Goal: Transaction & Acquisition: Purchase product/service

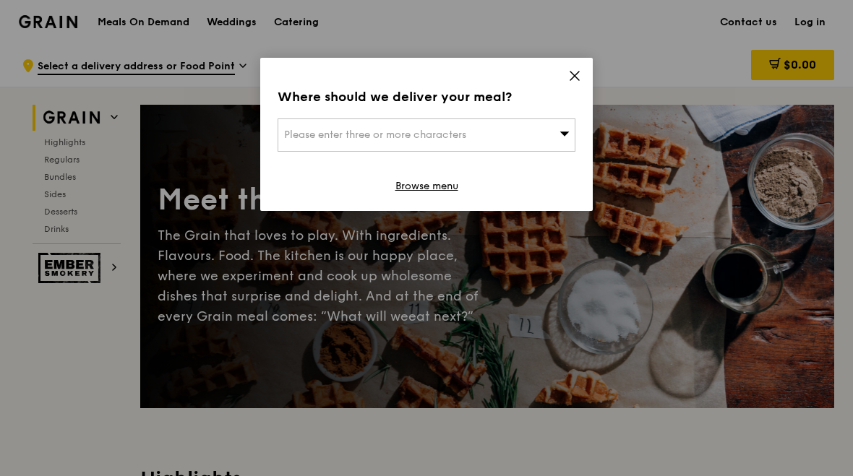
click at [379, 140] on span "Please enter three or more characters" at bounding box center [375, 135] width 182 height 12
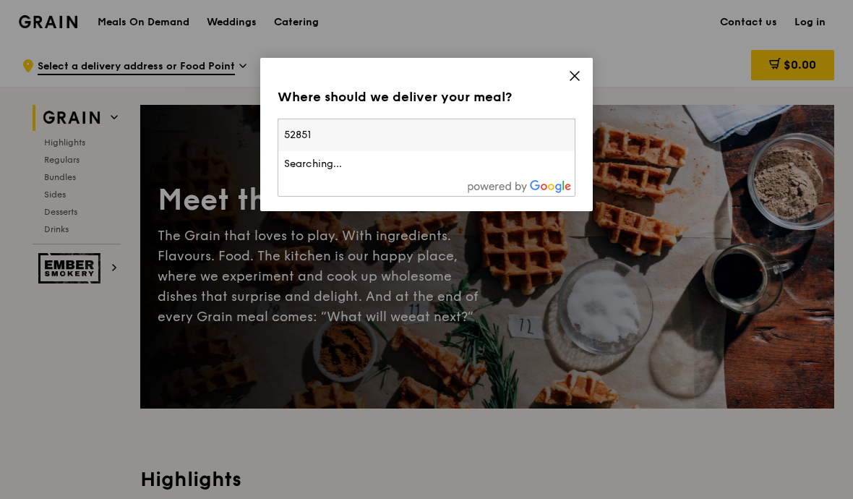
type input "528515"
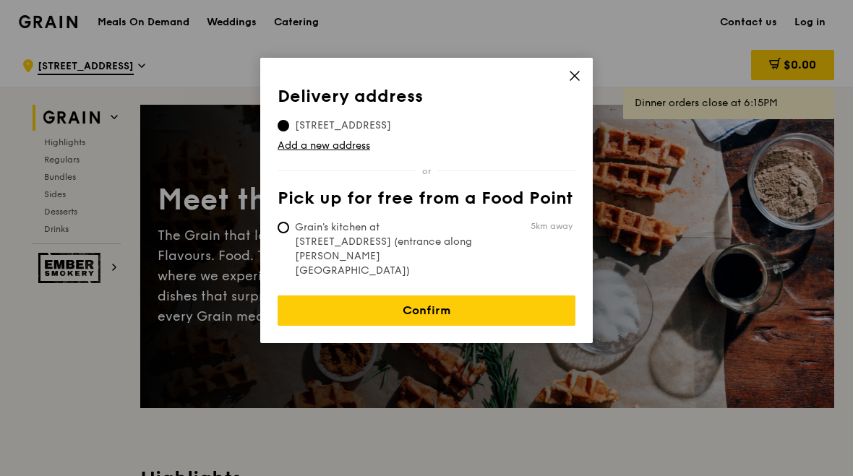
click at [439, 296] on link "Confirm" at bounding box center [427, 311] width 298 height 30
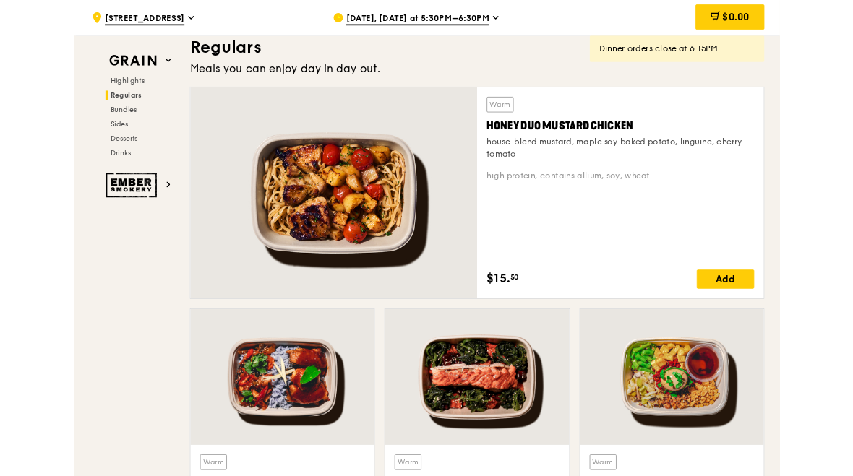
scroll to position [949, 0]
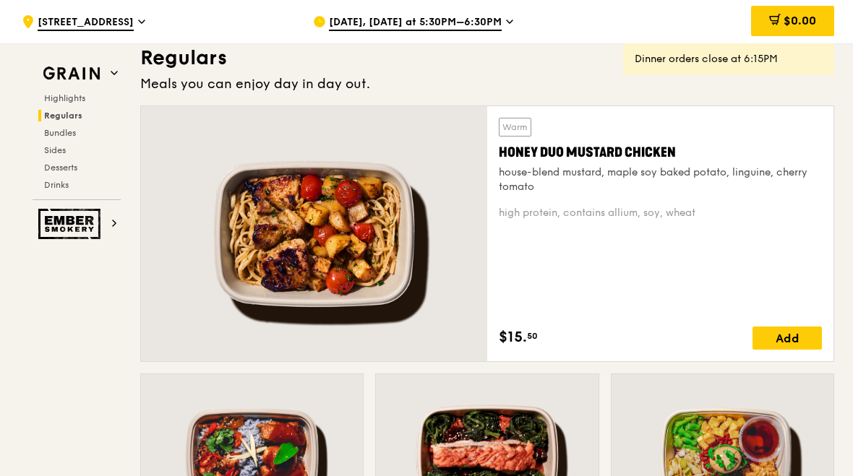
click at [369, 249] on div at bounding box center [314, 233] width 346 height 255
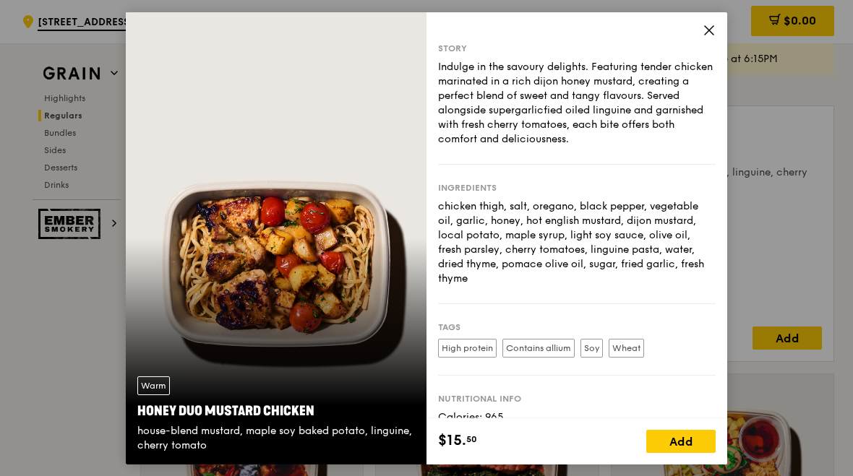
click at [696, 439] on div "Add" at bounding box center [680, 441] width 69 height 23
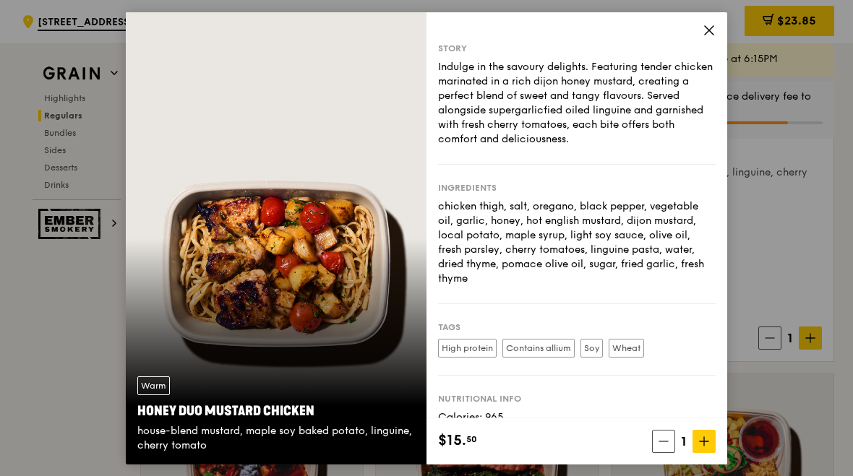
click at [705, 25] on icon at bounding box center [709, 29] width 9 height 9
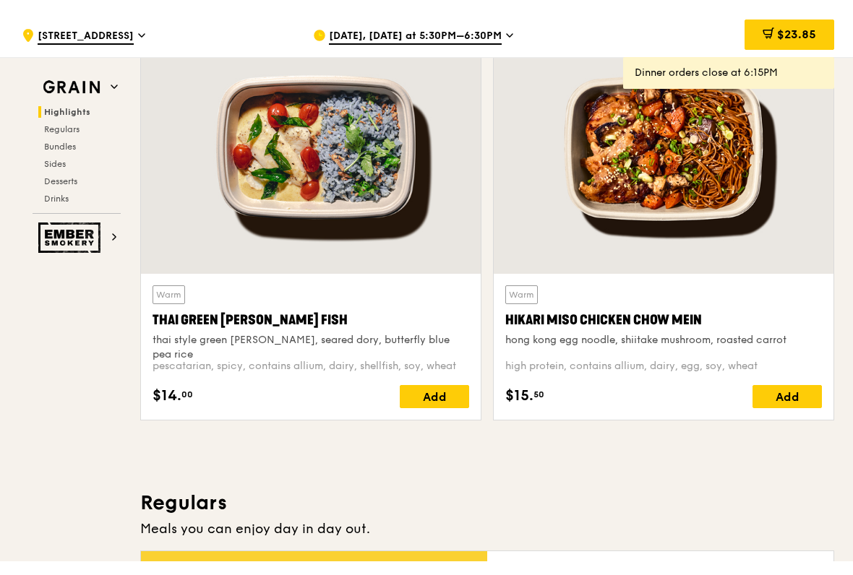
scroll to position [506, 0]
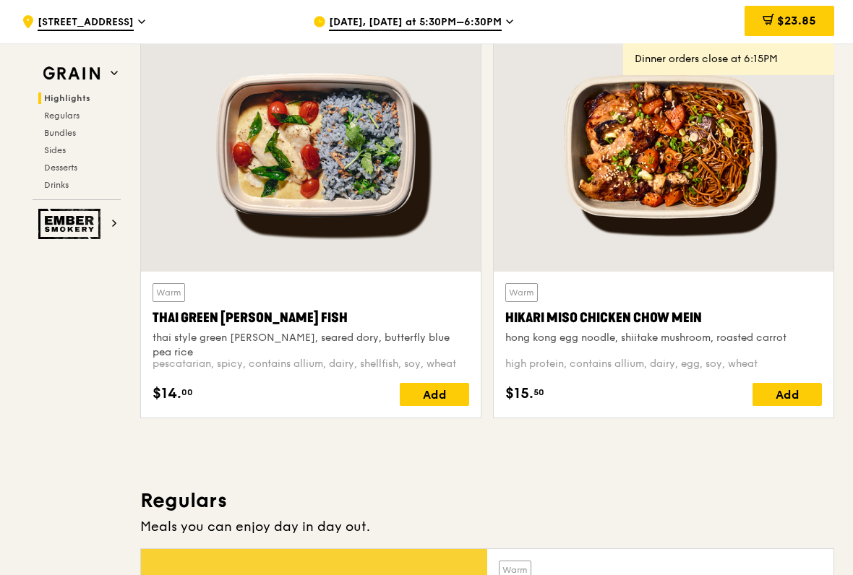
click at [786, 391] on div "Add" at bounding box center [786, 394] width 69 height 23
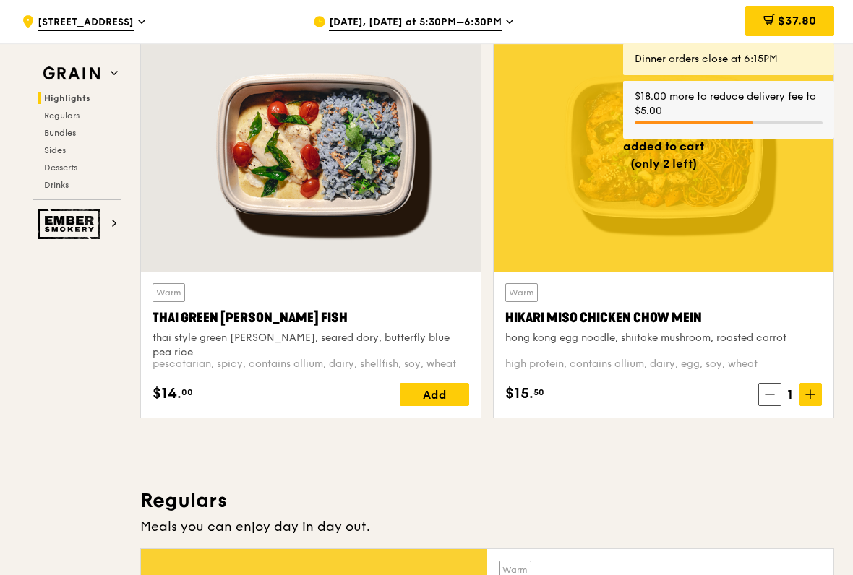
click at [807, 24] on span "$37.80" at bounding box center [797, 21] width 38 height 14
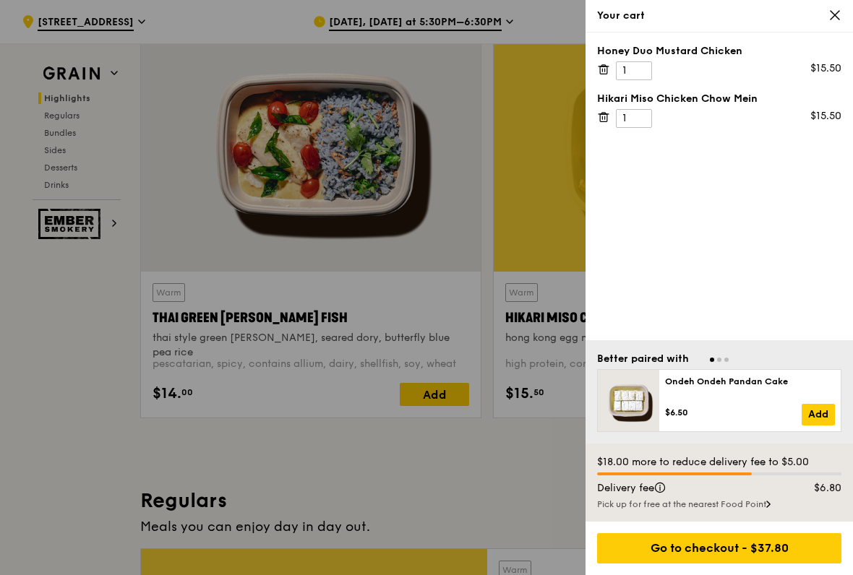
click at [513, 256] on div at bounding box center [426, 287] width 853 height 575
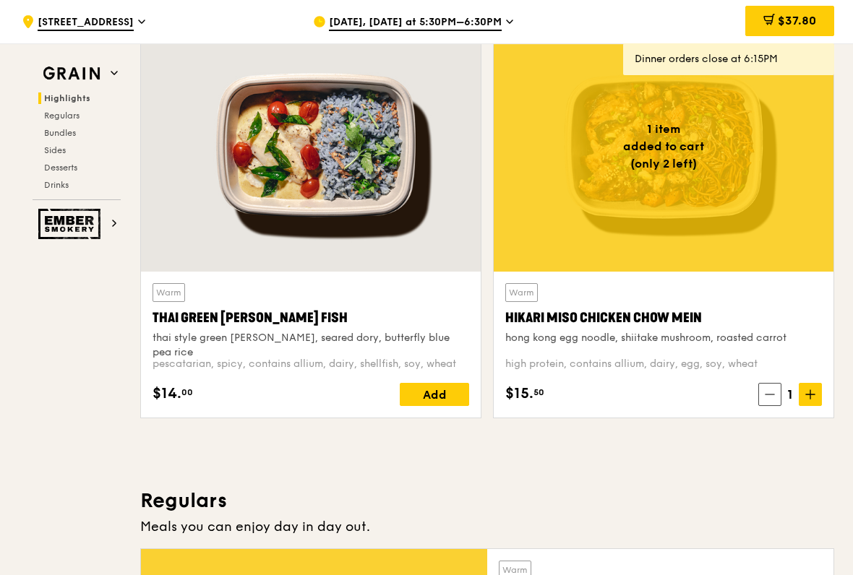
click at [807, 394] on icon at bounding box center [810, 395] width 10 height 10
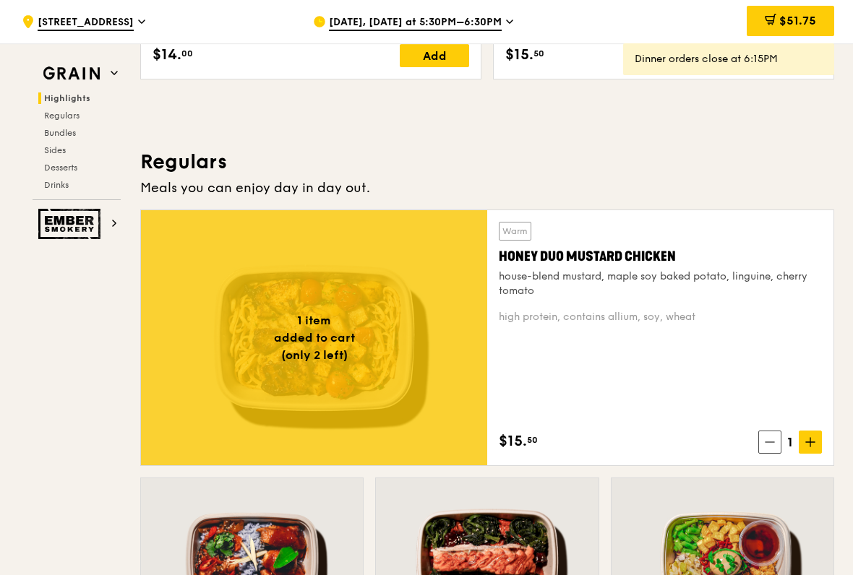
scroll to position [846, 0]
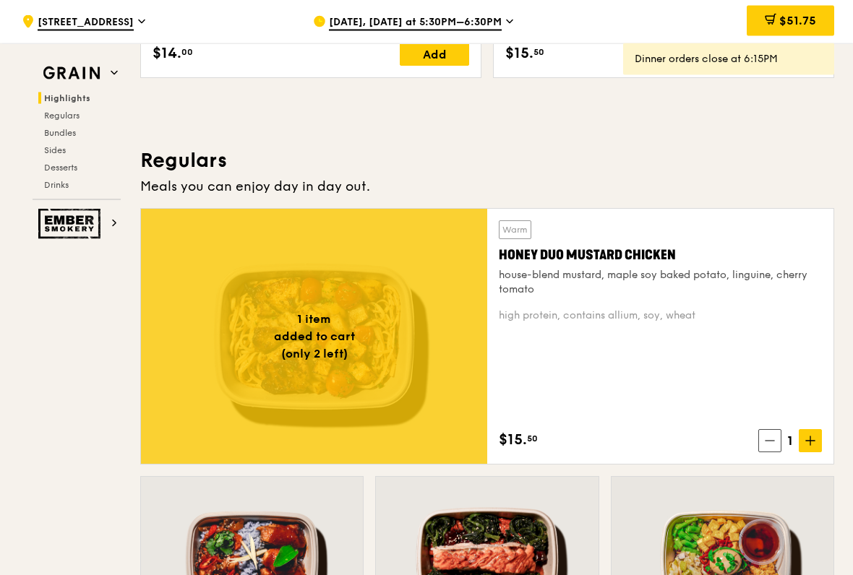
click at [815, 437] on icon at bounding box center [810, 442] width 10 height 10
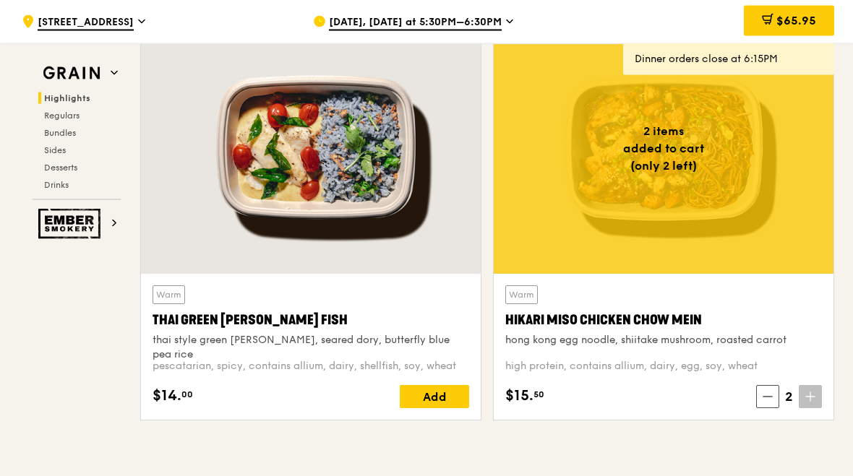
scroll to position [491, 0]
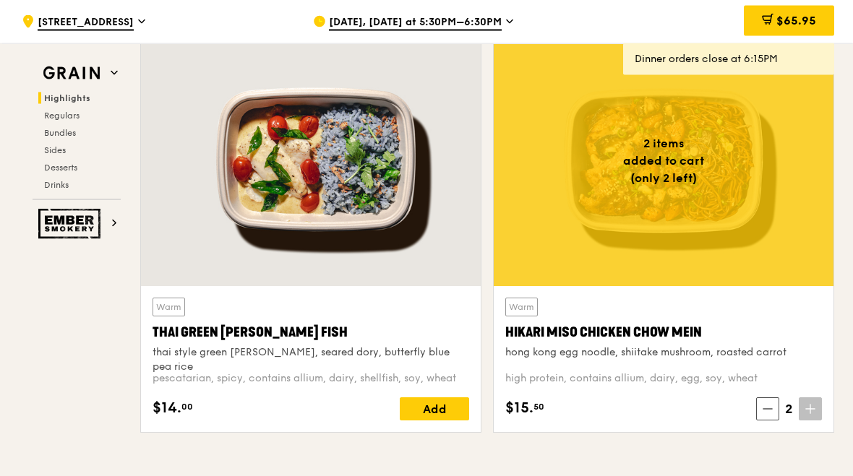
click at [770, 21] on icon at bounding box center [768, 20] width 12 height 12
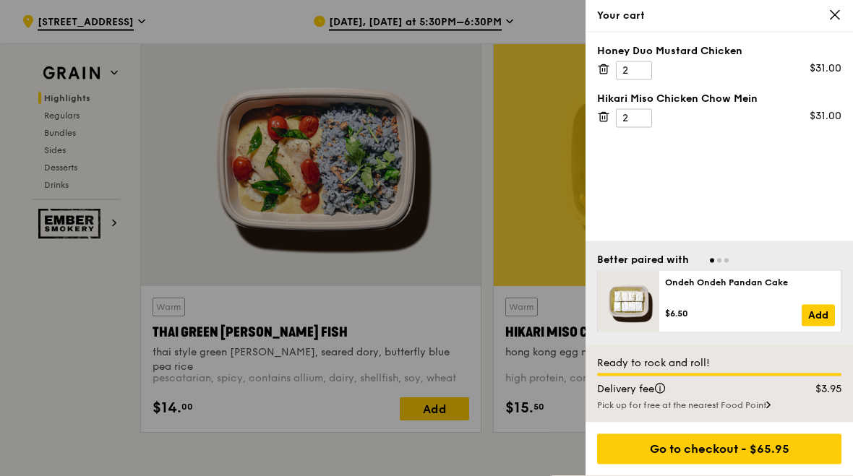
scroll to position [491, 0]
click at [736, 446] on div "Go to checkout - $65.95" at bounding box center [719, 449] width 244 height 30
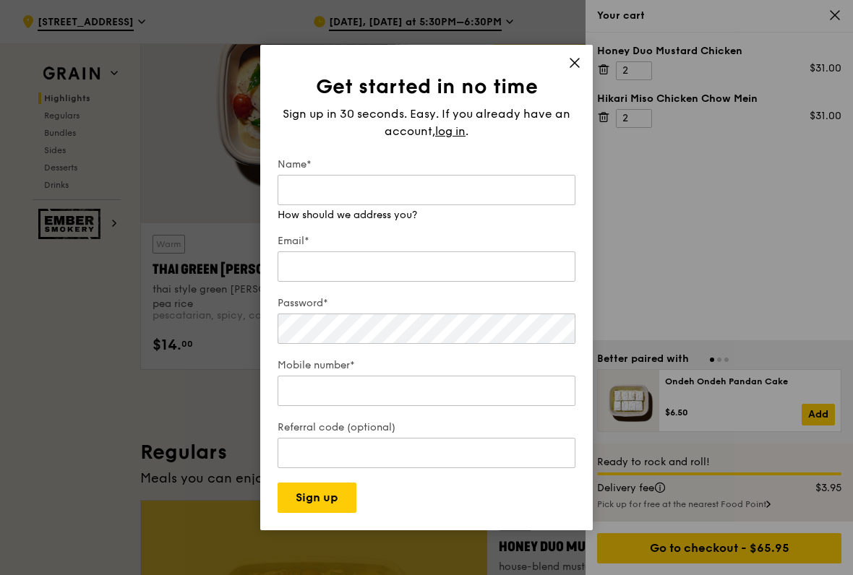
click at [381, 187] on input "Name*" at bounding box center [427, 190] width 298 height 30
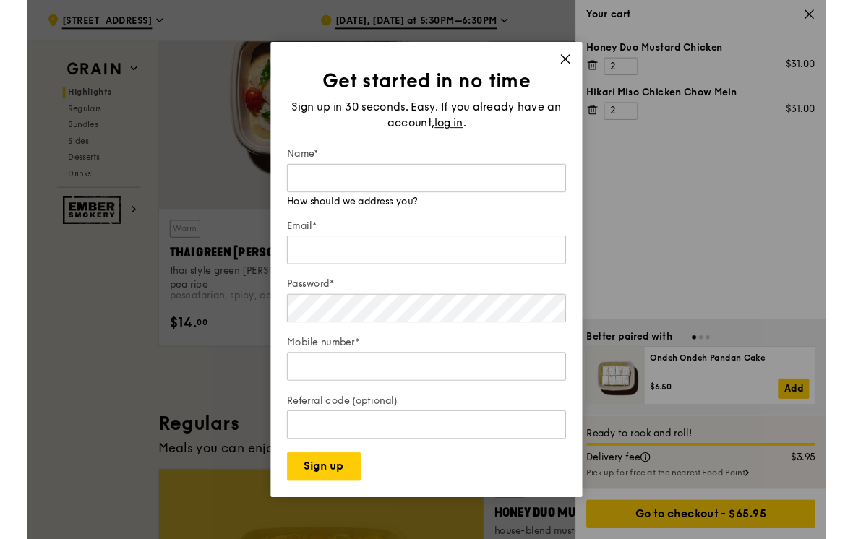
scroll to position [554, 0]
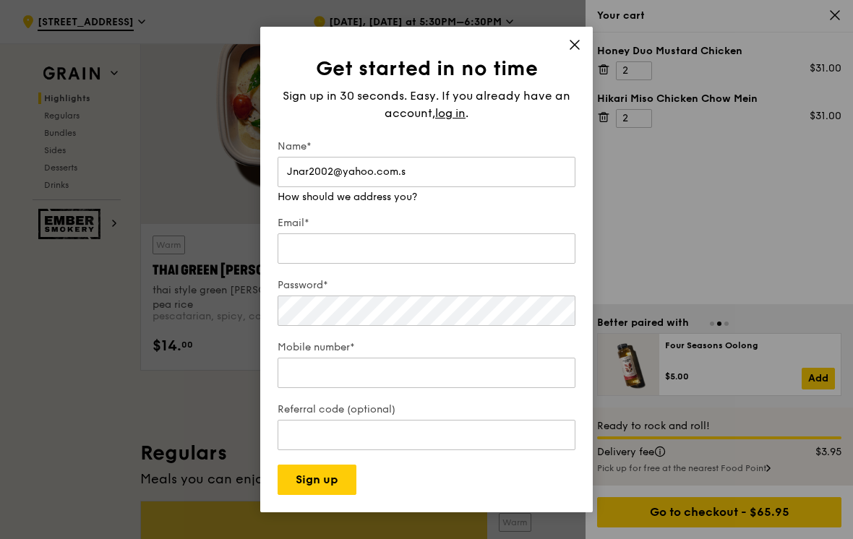
type input "Jnar2002@yahoo.com.sg"
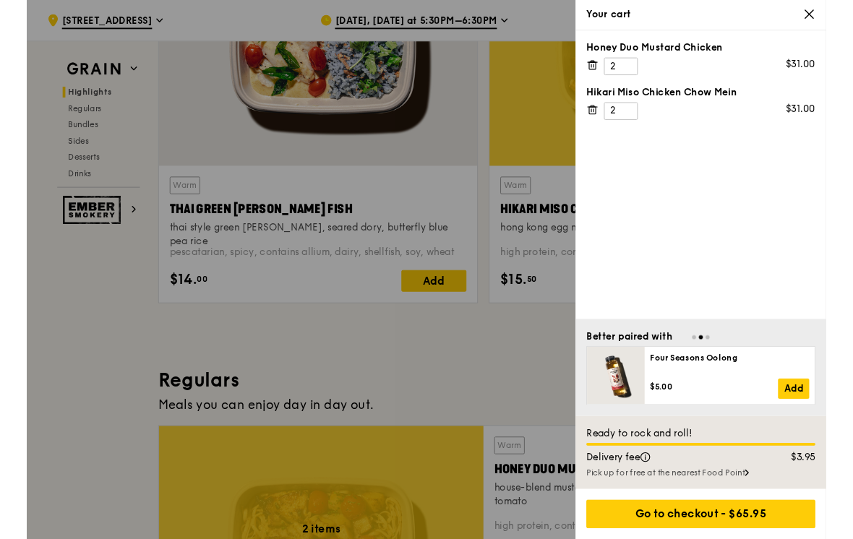
scroll to position [600, 0]
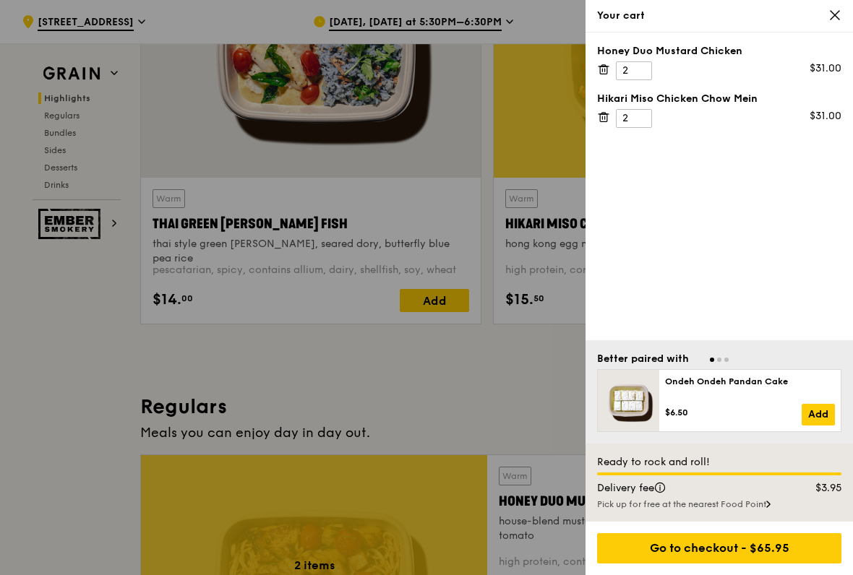
click at [747, 476] on div "Go to checkout - $65.95" at bounding box center [719, 548] width 244 height 30
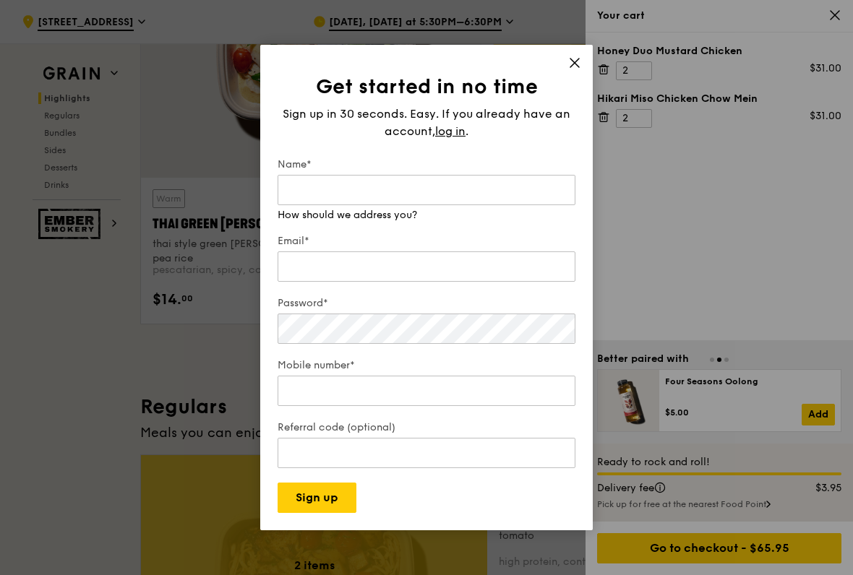
click at [447, 134] on span "log in" at bounding box center [450, 131] width 30 height 17
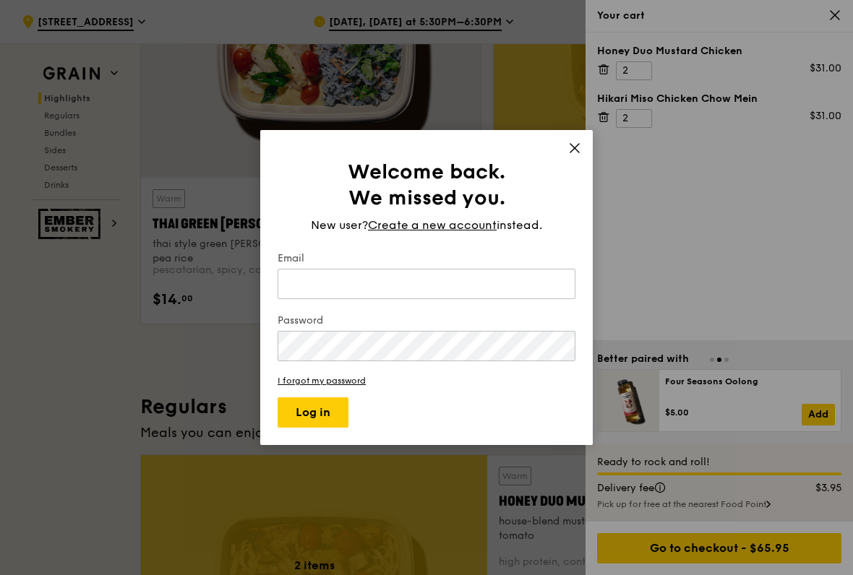
click at [358, 280] on input "Email" at bounding box center [427, 284] width 298 height 30
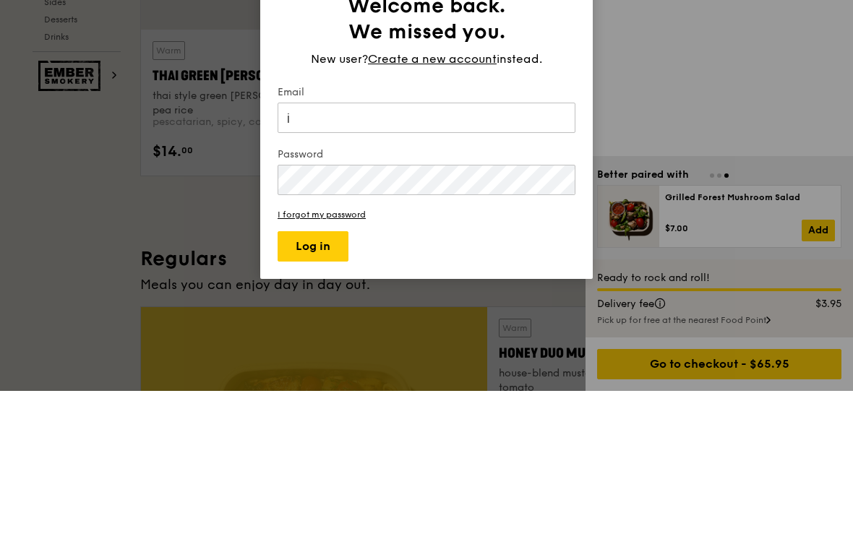
type input "jnar2002@yahoo.com.sg"
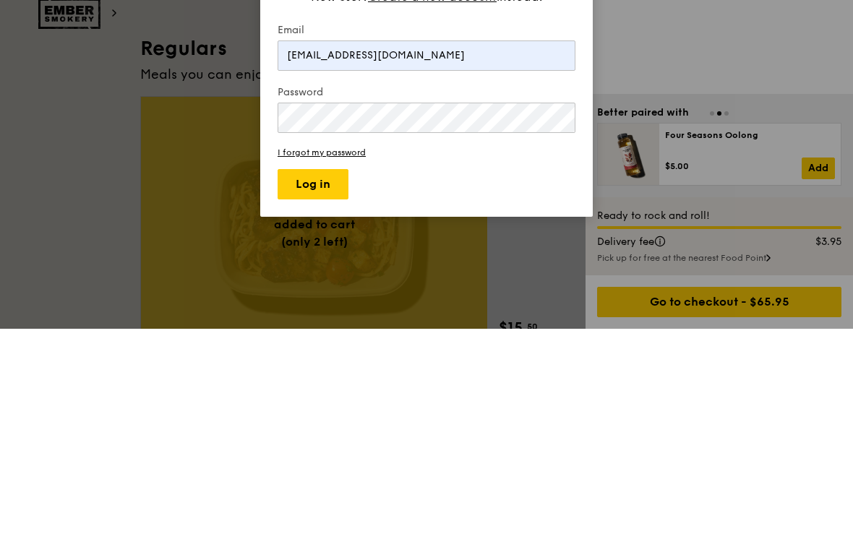
click at [325, 379] on button "Log in" at bounding box center [313, 394] width 71 height 30
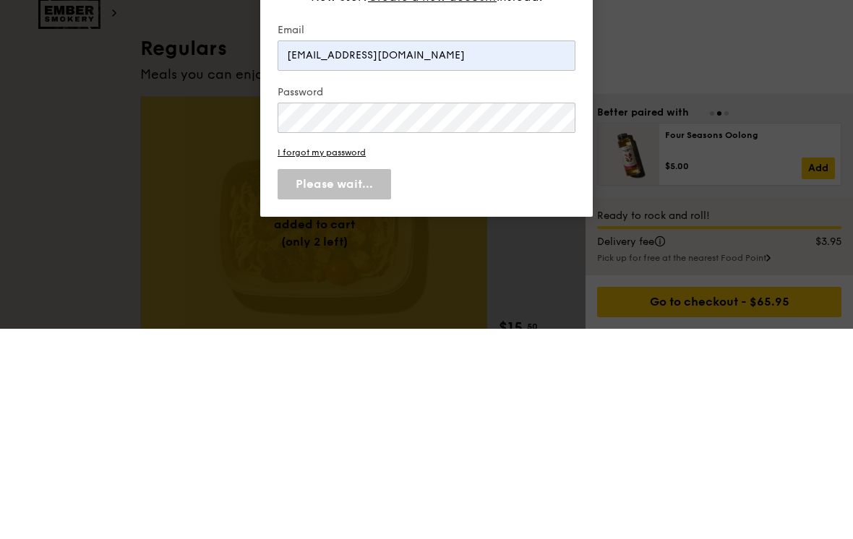
scroll to position [958, 0]
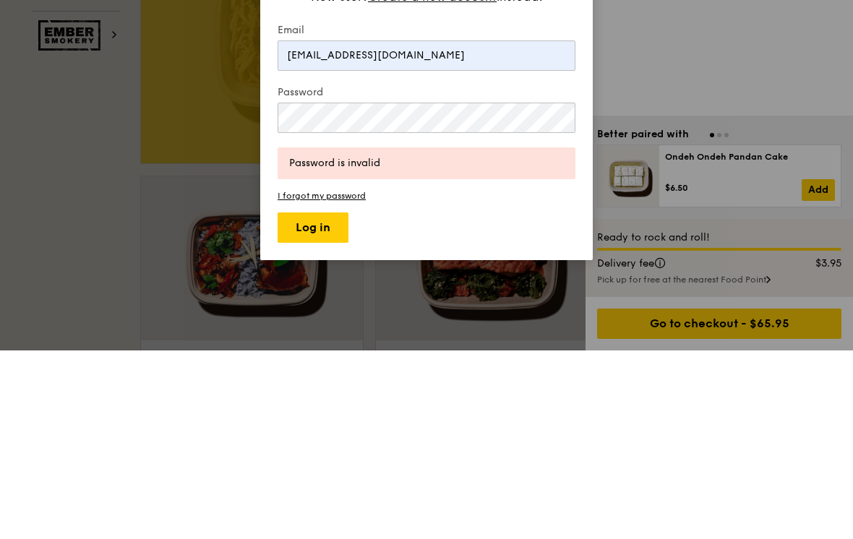
click at [328, 401] on button "Log in" at bounding box center [313, 416] width 71 height 30
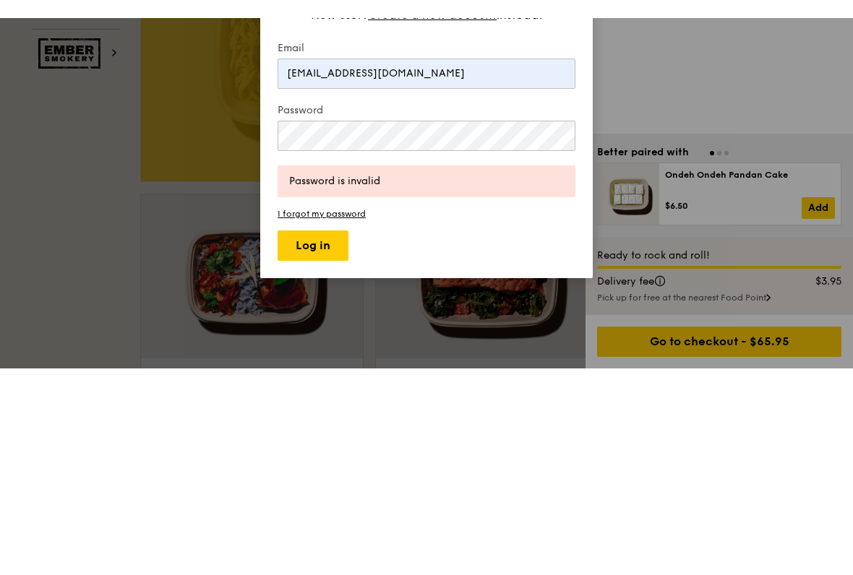
scroll to position [1147, 0]
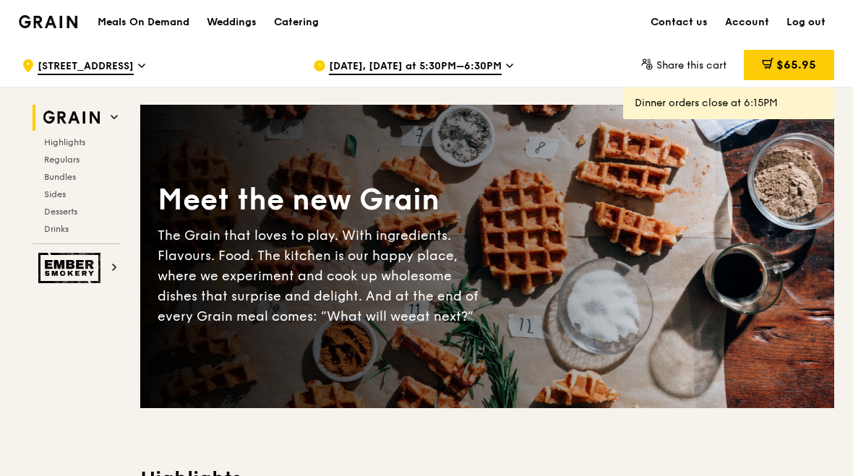
click at [794, 77] on div "$65.95" at bounding box center [789, 65] width 90 height 30
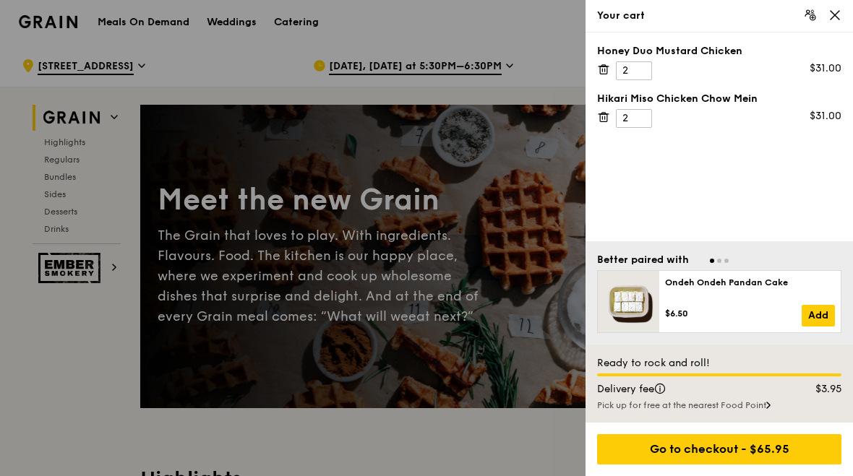
click at [725, 450] on div "Go to checkout - $65.95" at bounding box center [719, 449] width 244 height 30
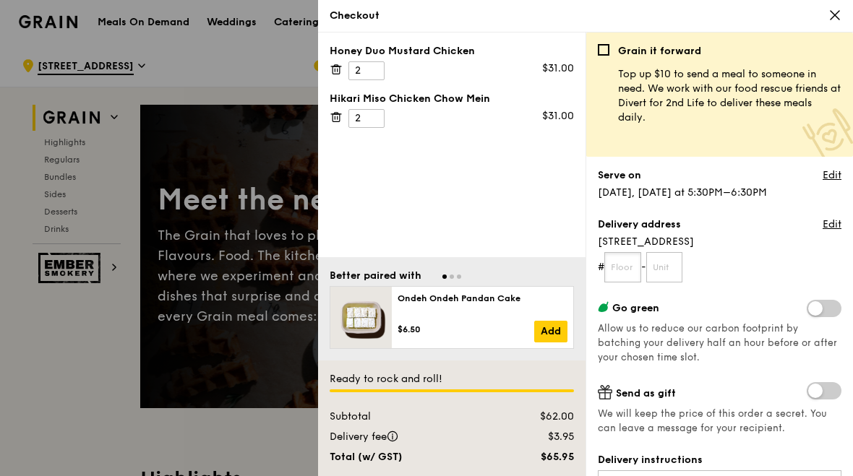
click at [635, 267] on input "text" at bounding box center [622, 267] width 37 height 30
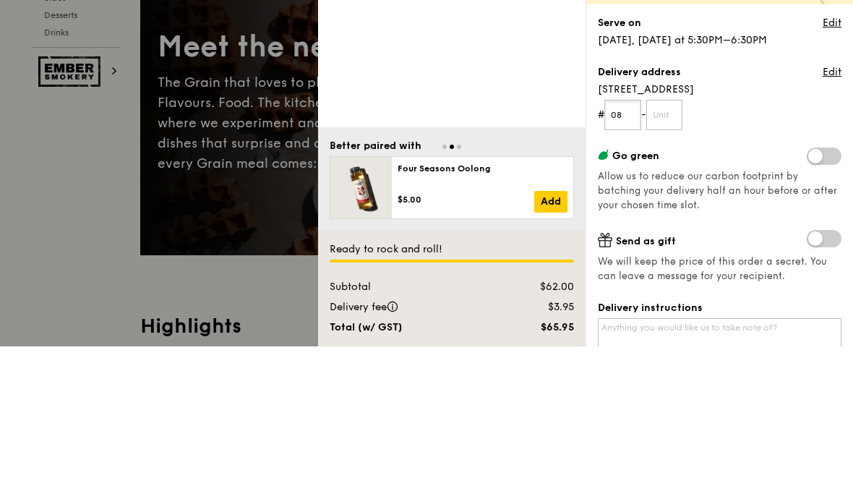
type input "08"
click at [671, 252] on input "text" at bounding box center [664, 267] width 37 height 30
type input "P"
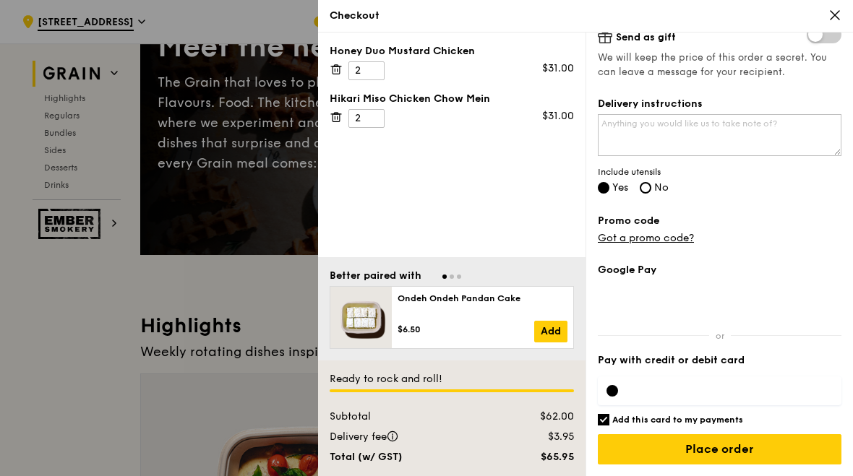
scroll to position [356, 0]
type input "09"
click at [598, 420] on input "Add this card to my payments" at bounding box center [604, 420] width 12 height 12
checkbox input "false"
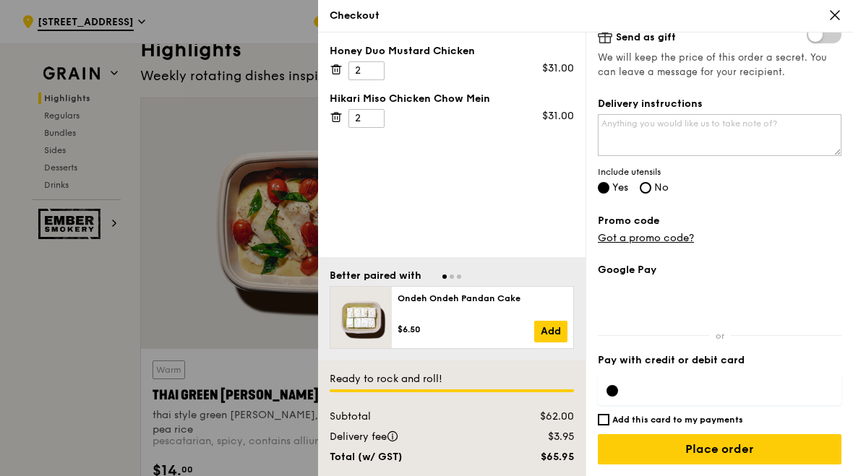
click at [723, 445] on input "Place order" at bounding box center [720, 449] width 244 height 30
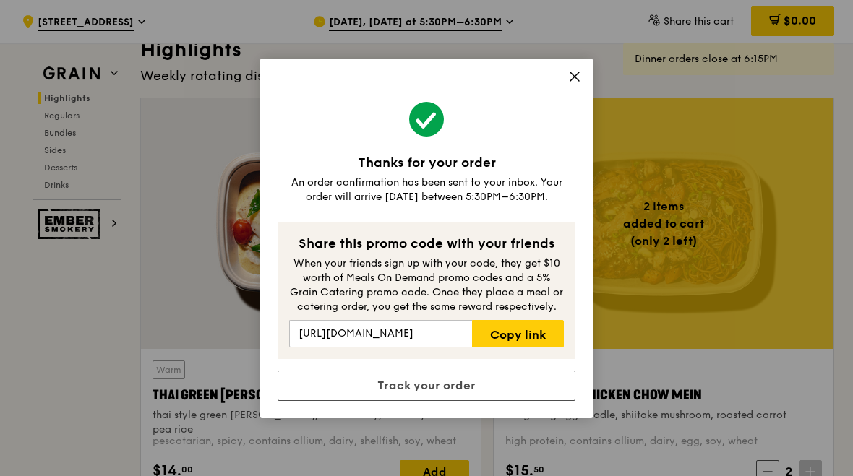
click at [382, 379] on link "Track your order" at bounding box center [427, 386] width 298 height 30
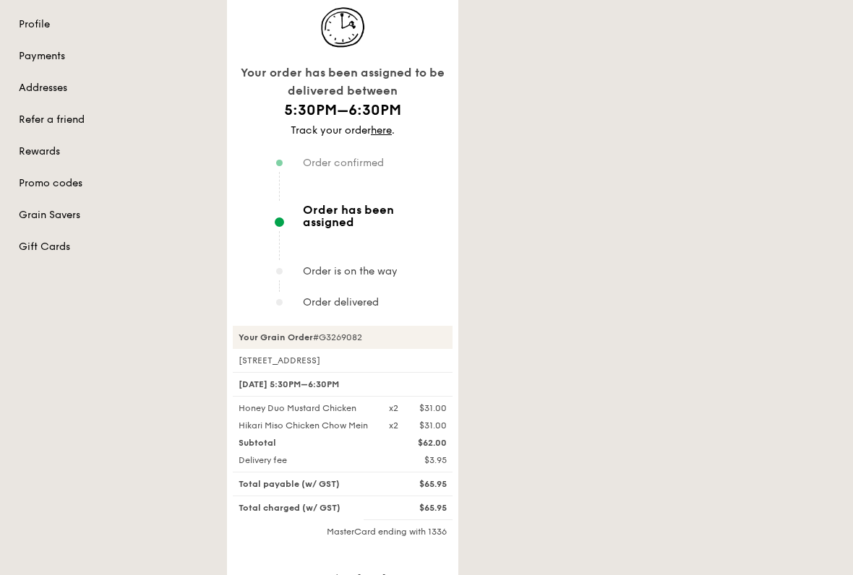
scroll to position [177, 0]
